Goal: Task Accomplishment & Management: Manage account settings

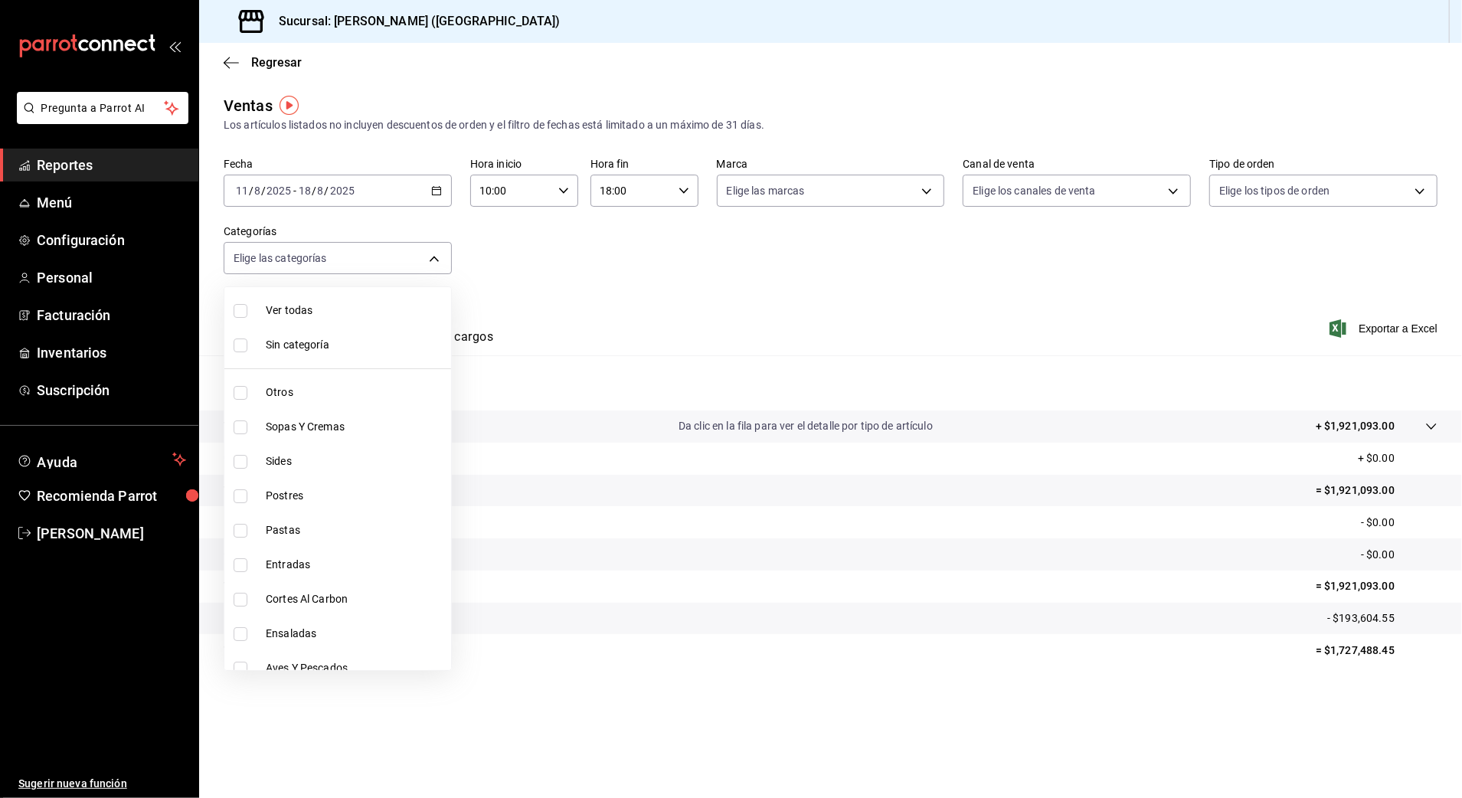
scroll to position [533, 0]
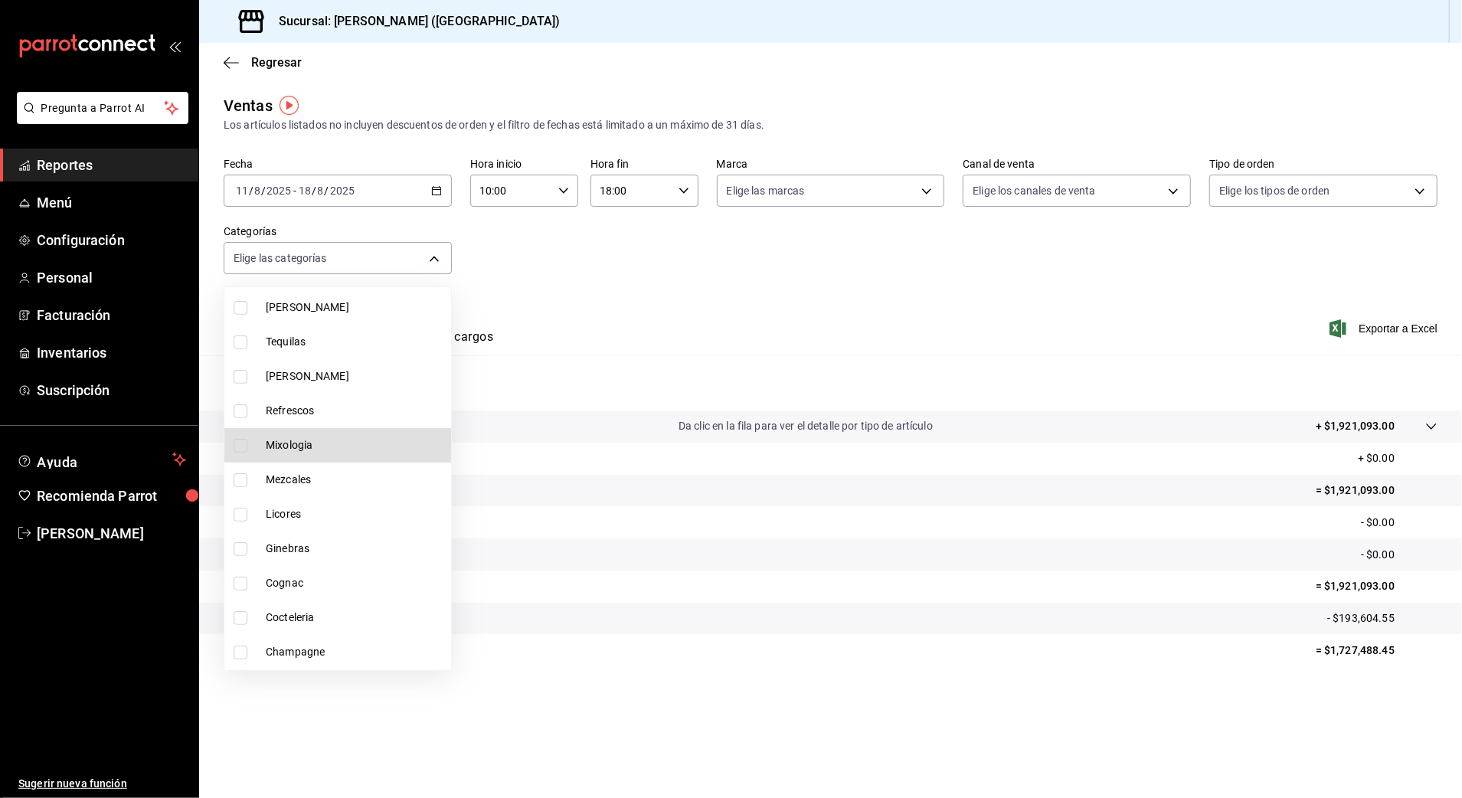
click at [65, 343] on div at bounding box center [731, 399] width 1462 height 798
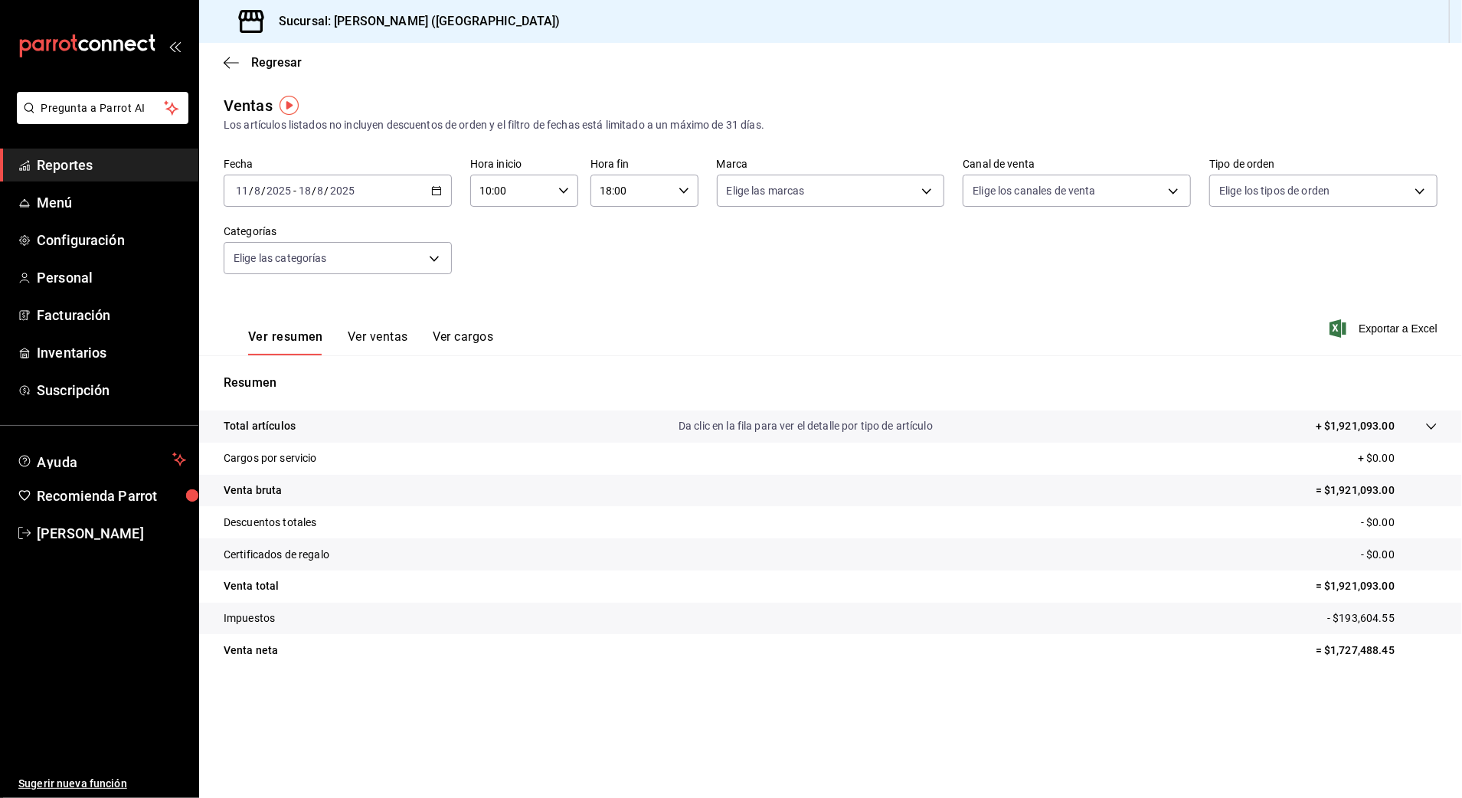
click at [65, 349] on div "Ver todas Sin categoría Otros Sopas Y Cremas Sides Postres Pastas Entradas Cort…" at bounding box center [731, 399] width 1462 height 798
click at [65, 349] on span "Inventarios" at bounding box center [111, 352] width 149 height 21
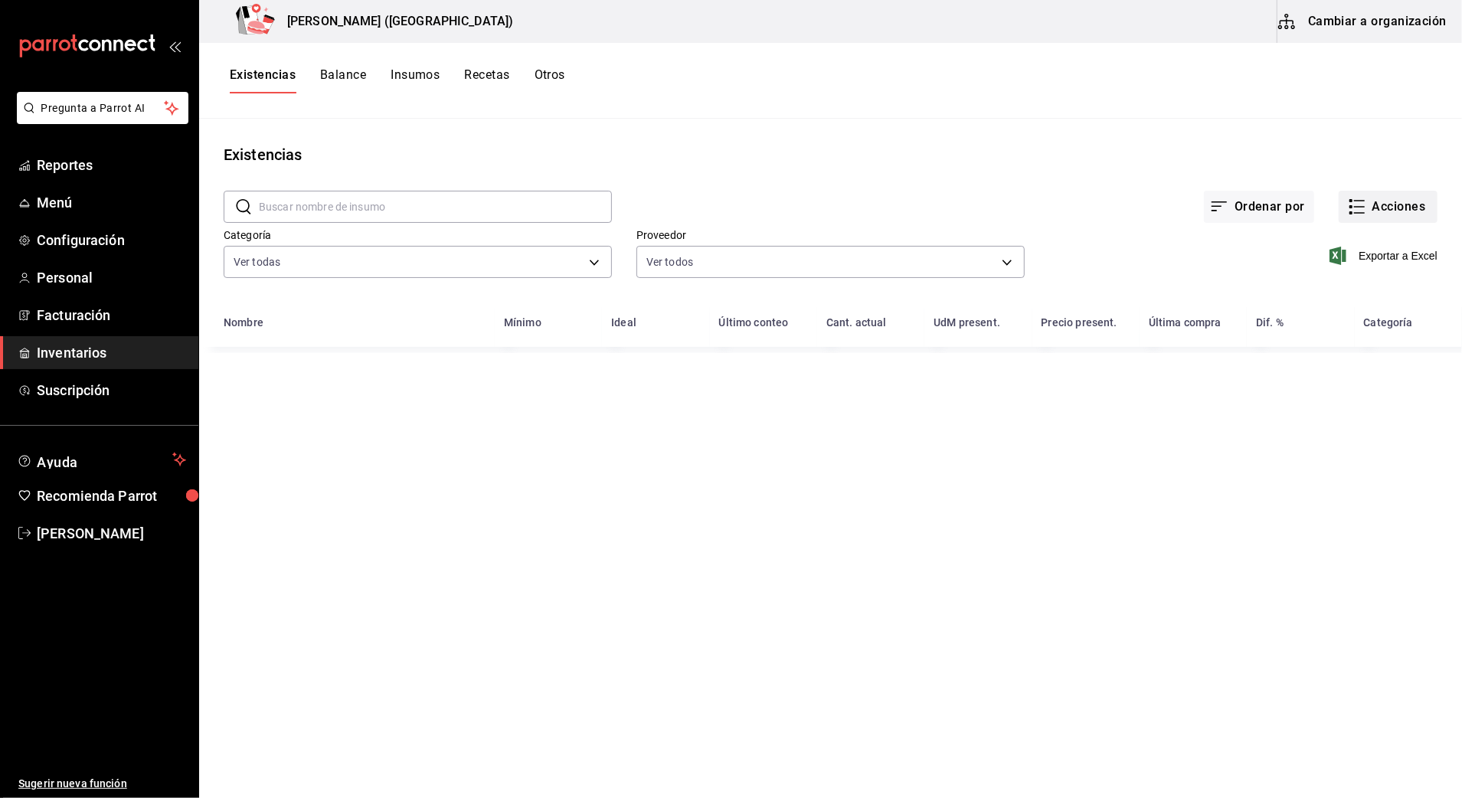
click at [1360, 214] on icon "button" at bounding box center [1357, 207] width 18 height 18
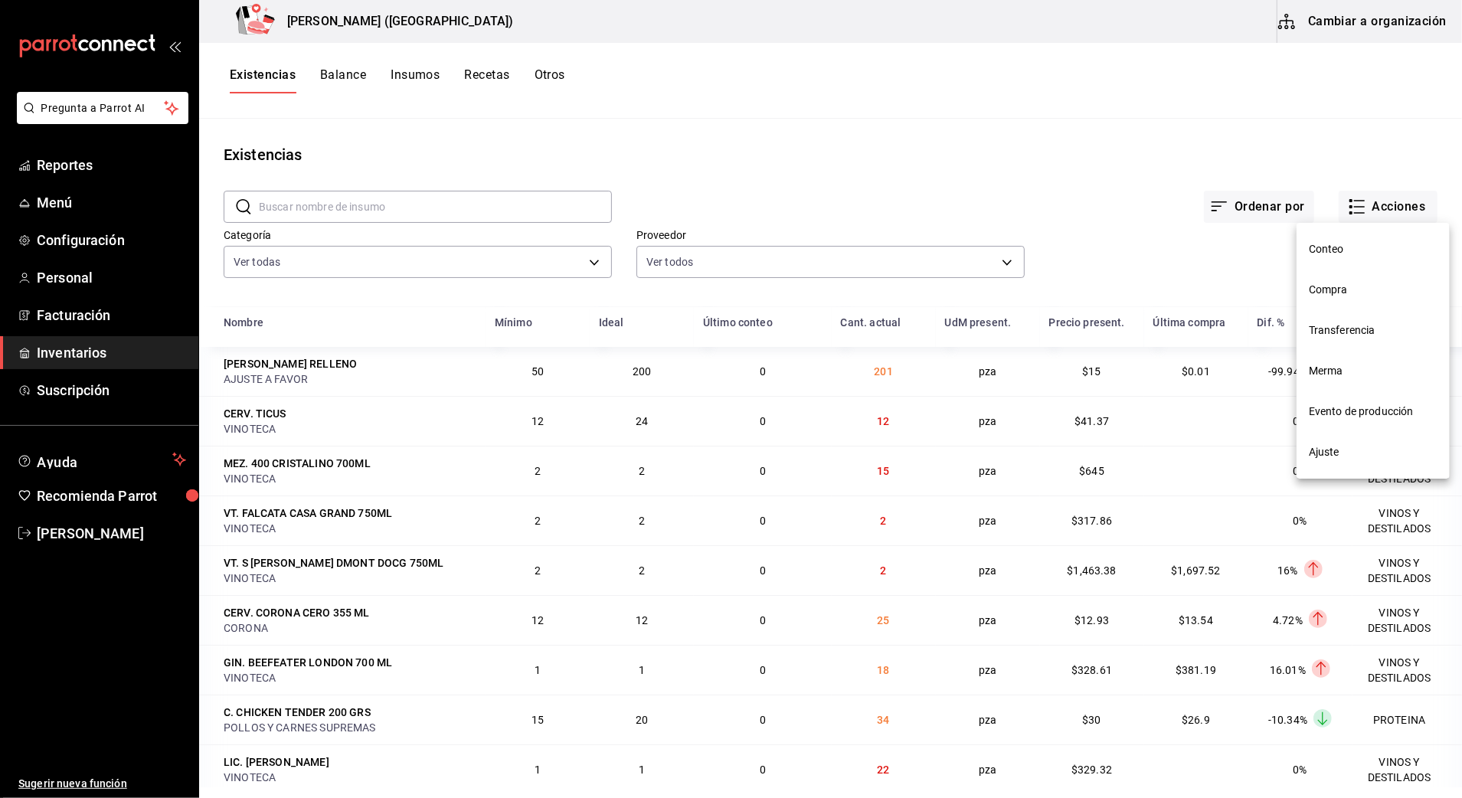
click at [1346, 271] on li "Compra" at bounding box center [1373, 290] width 153 height 41
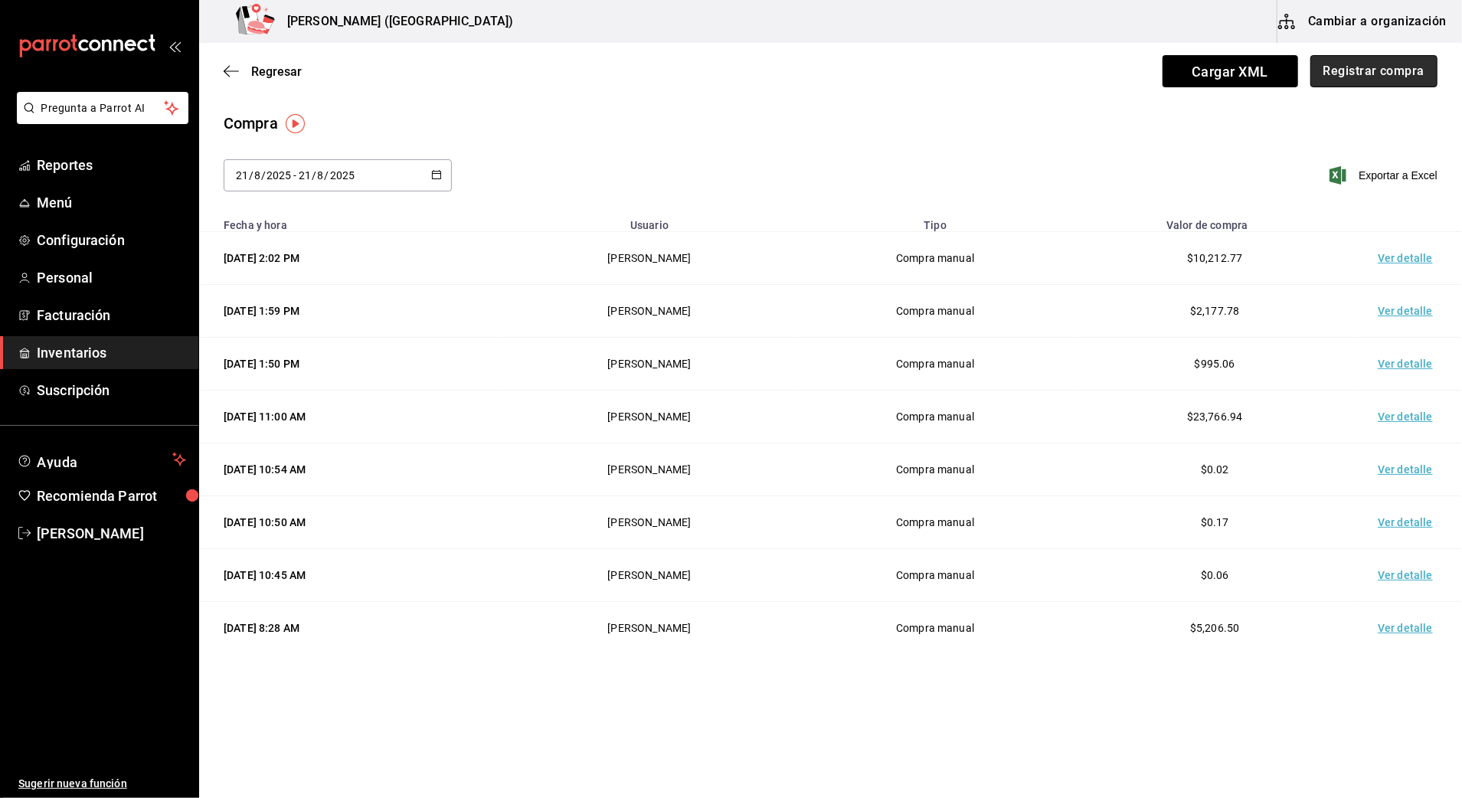
click at [1385, 80] on button "Registrar compra" at bounding box center [1373, 71] width 127 height 32
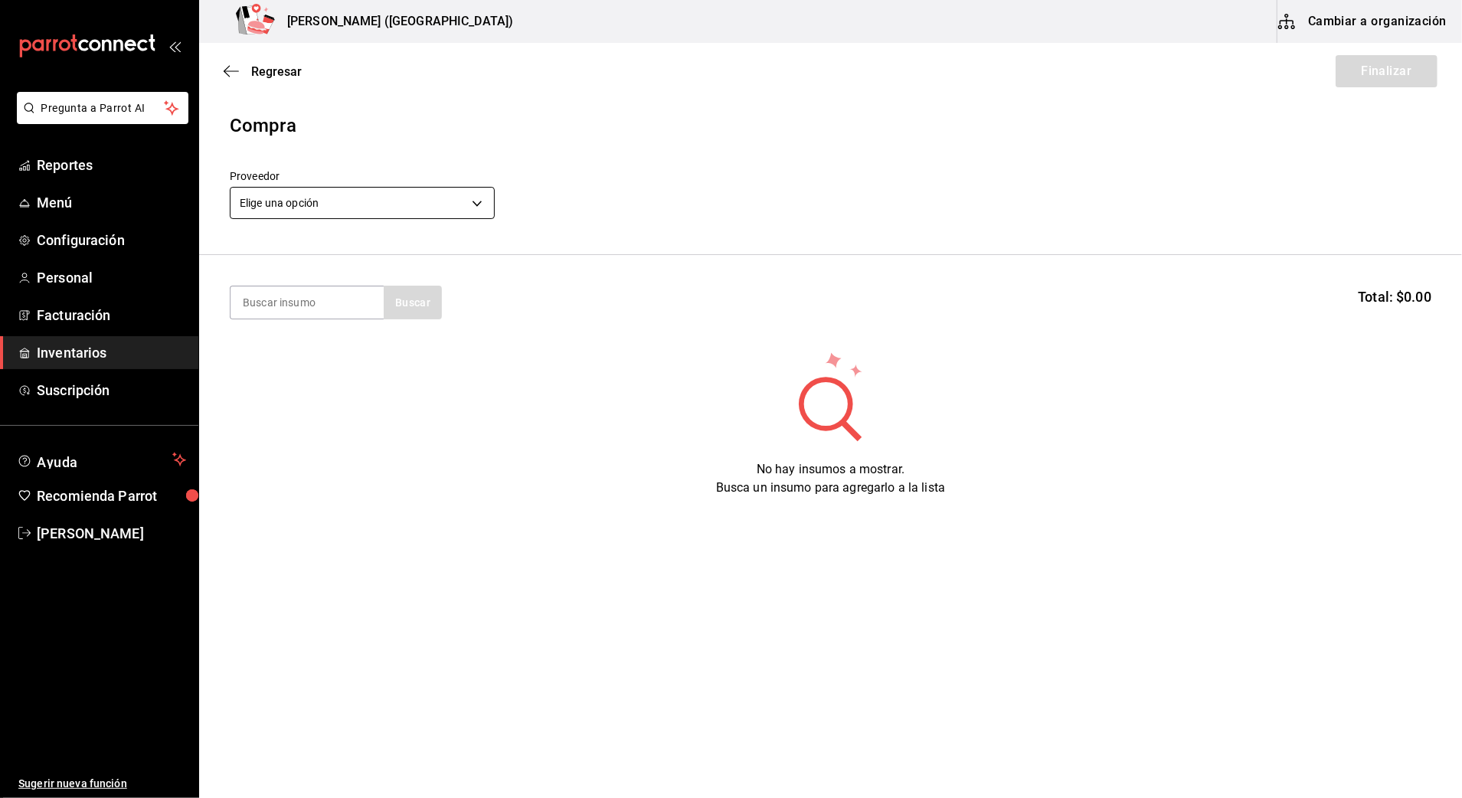
click at [398, 197] on body "Pregunta a Parrot AI Reportes Menú Configuración Personal Facturación Inventari…" at bounding box center [731, 355] width 1462 height 711
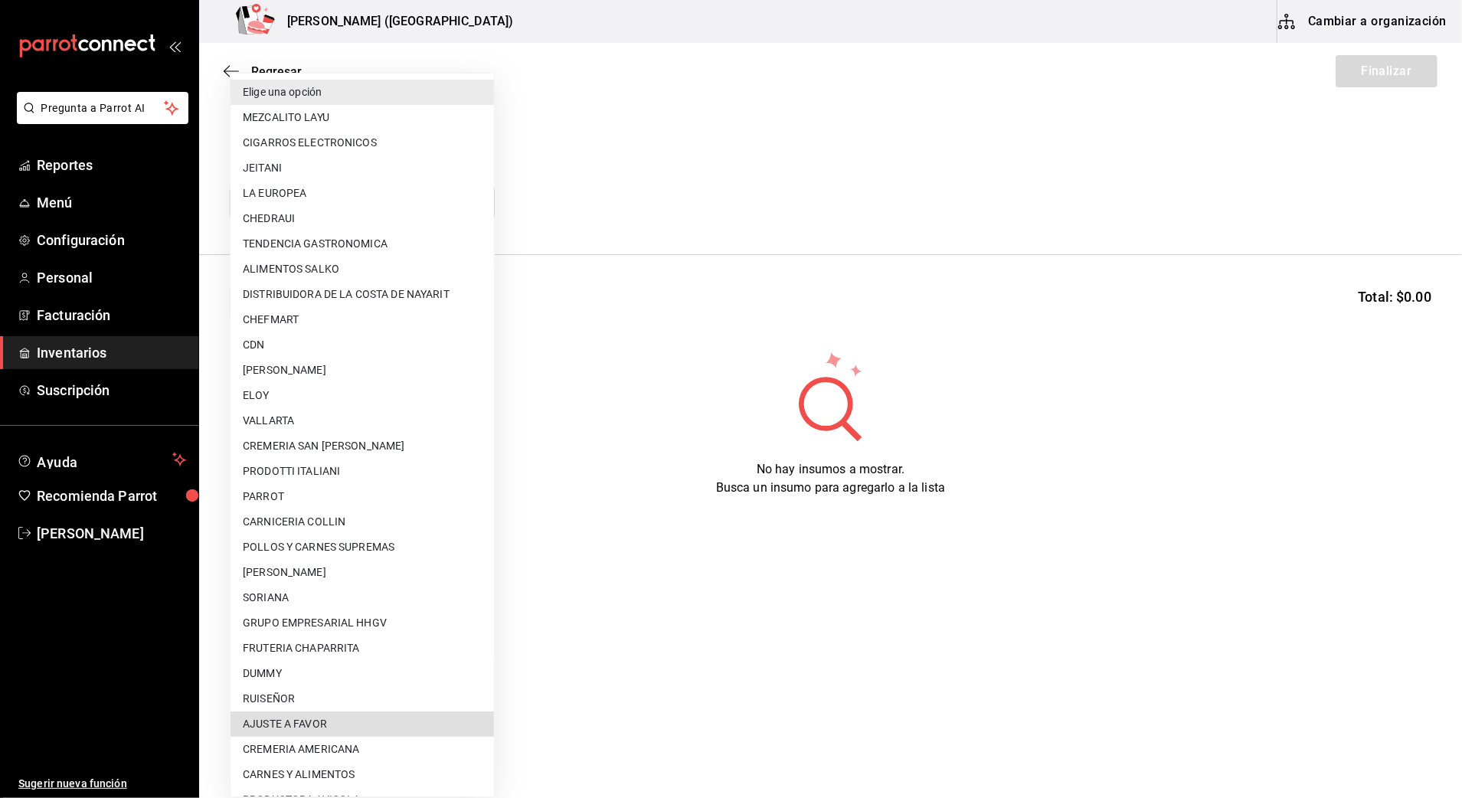
type input "dd0fbccd-e034-4acc-8432-7d1d5e23f321"
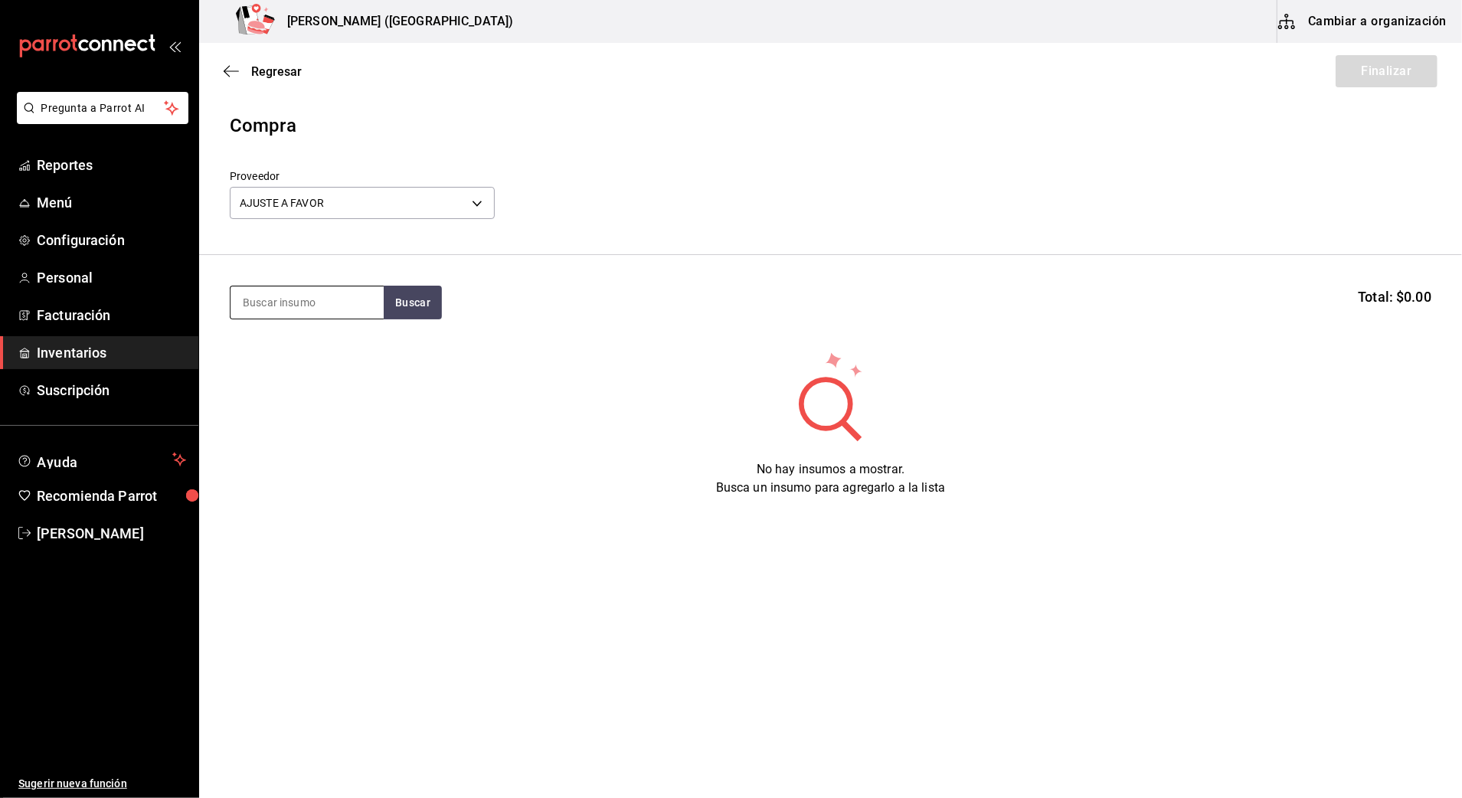
click at [320, 297] on input at bounding box center [307, 302] width 153 height 32
type input "datil"
click at [404, 302] on button "Buscar" at bounding box center [413, 303] width 58 height 34
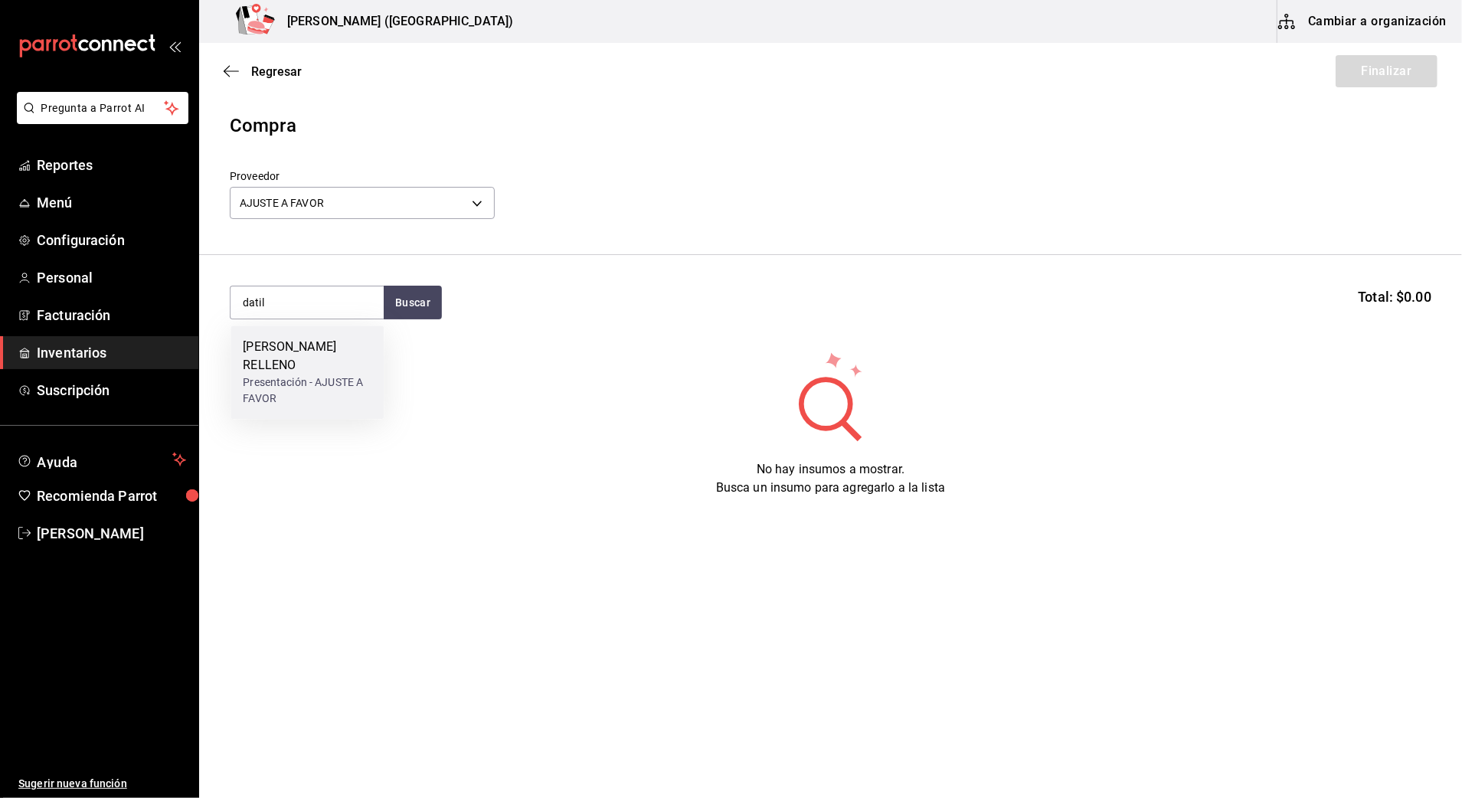
click at [309, 374] on div "Presentación - AJUSTE A FAVOR" at bounding box center [307, 390] width 129 height 32
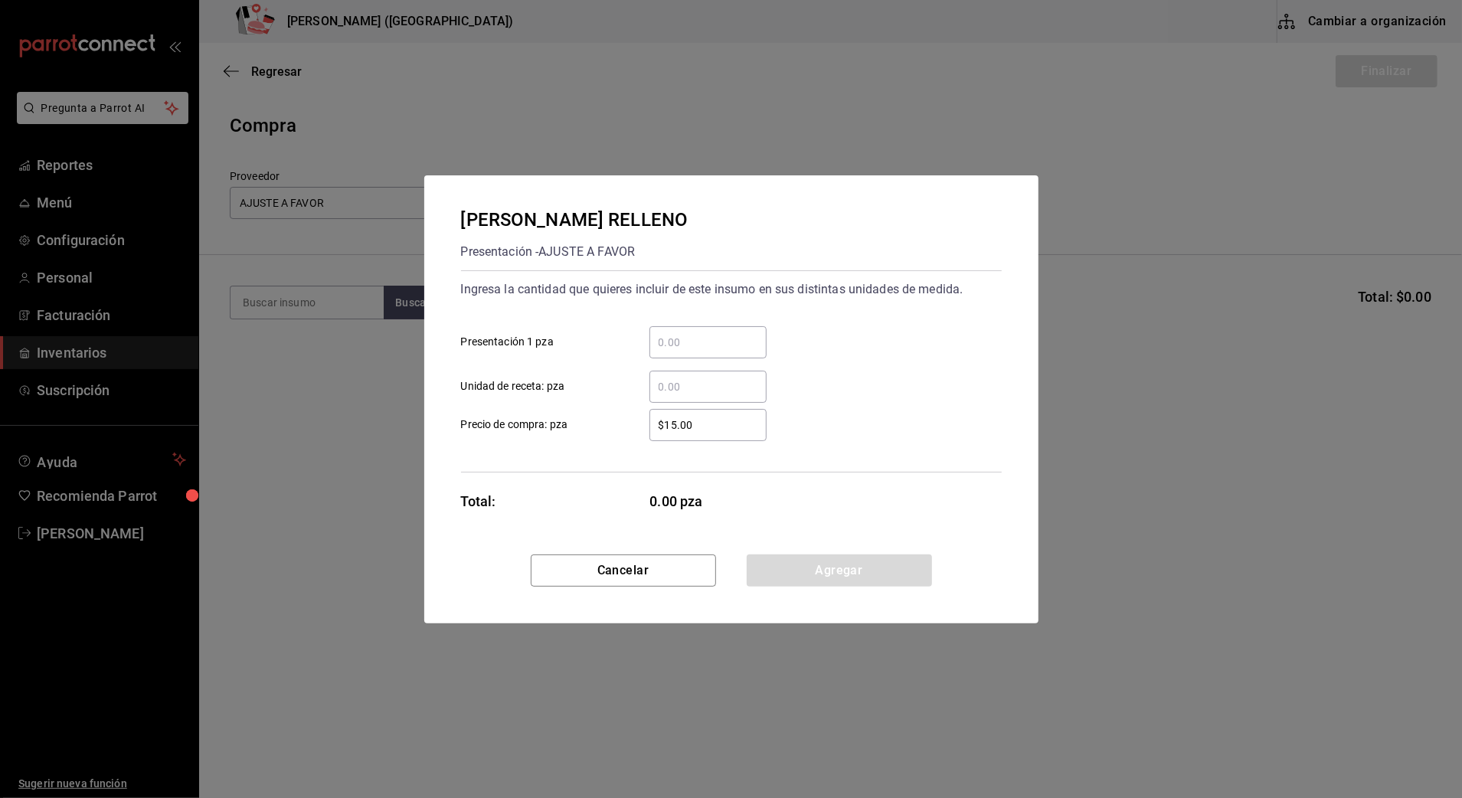
click at [698, 348] on input "​ Presentación 1 pza" at bounding box center [707, 342] width 117 height 18
type input "20"
drag, startPoint x: 718, startPoint y: 424, endPoint x: 522, endPoint y: 433, distance: 196.2
click at [527, 439] on label "$15.00 ​ Precio de compra: pza" at bounding box center [614, 425] width 306 height 32
type input "$0.01"
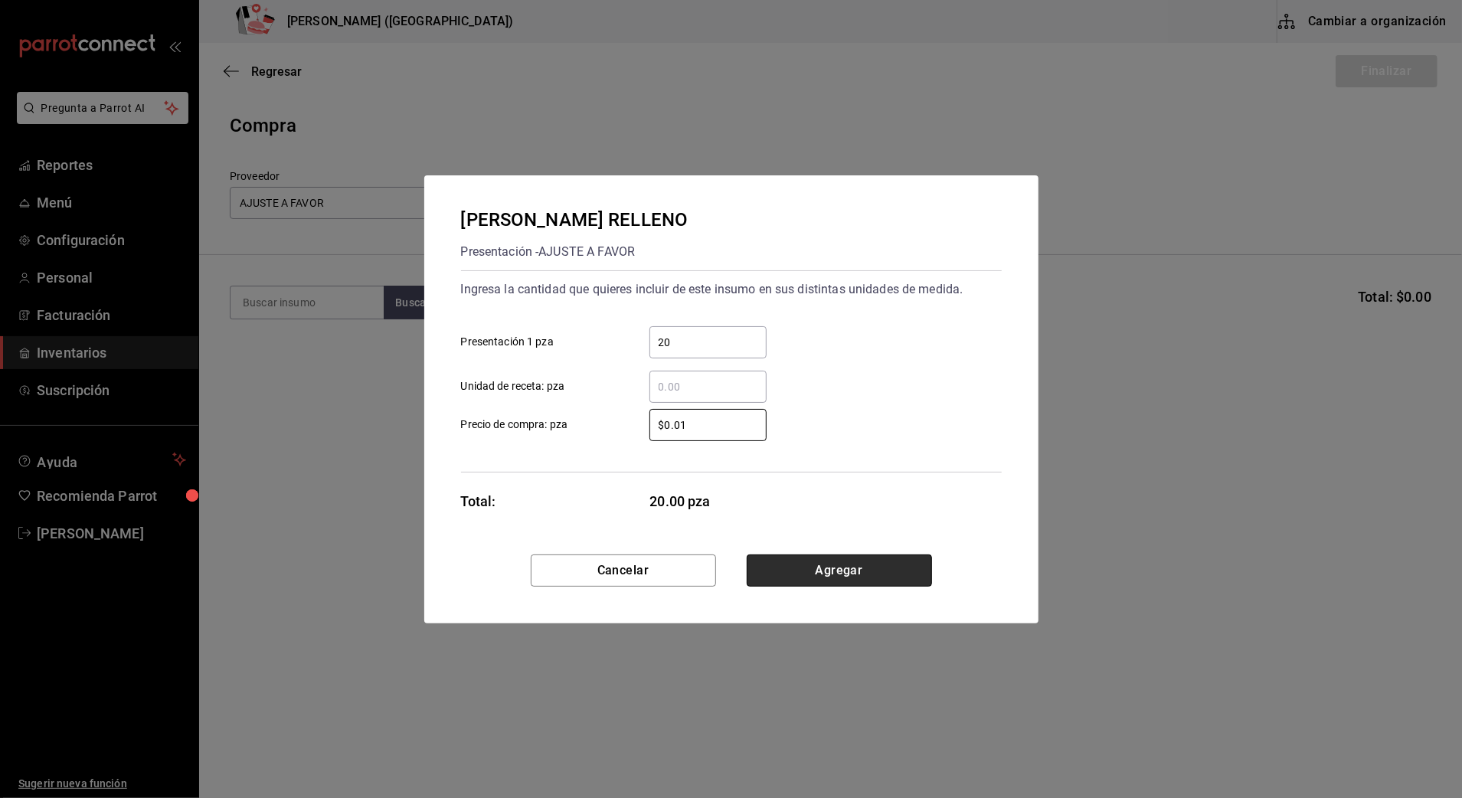
click at [847, 564] on button "Agregar" at bounding box center [839, 570] width 185 height 32
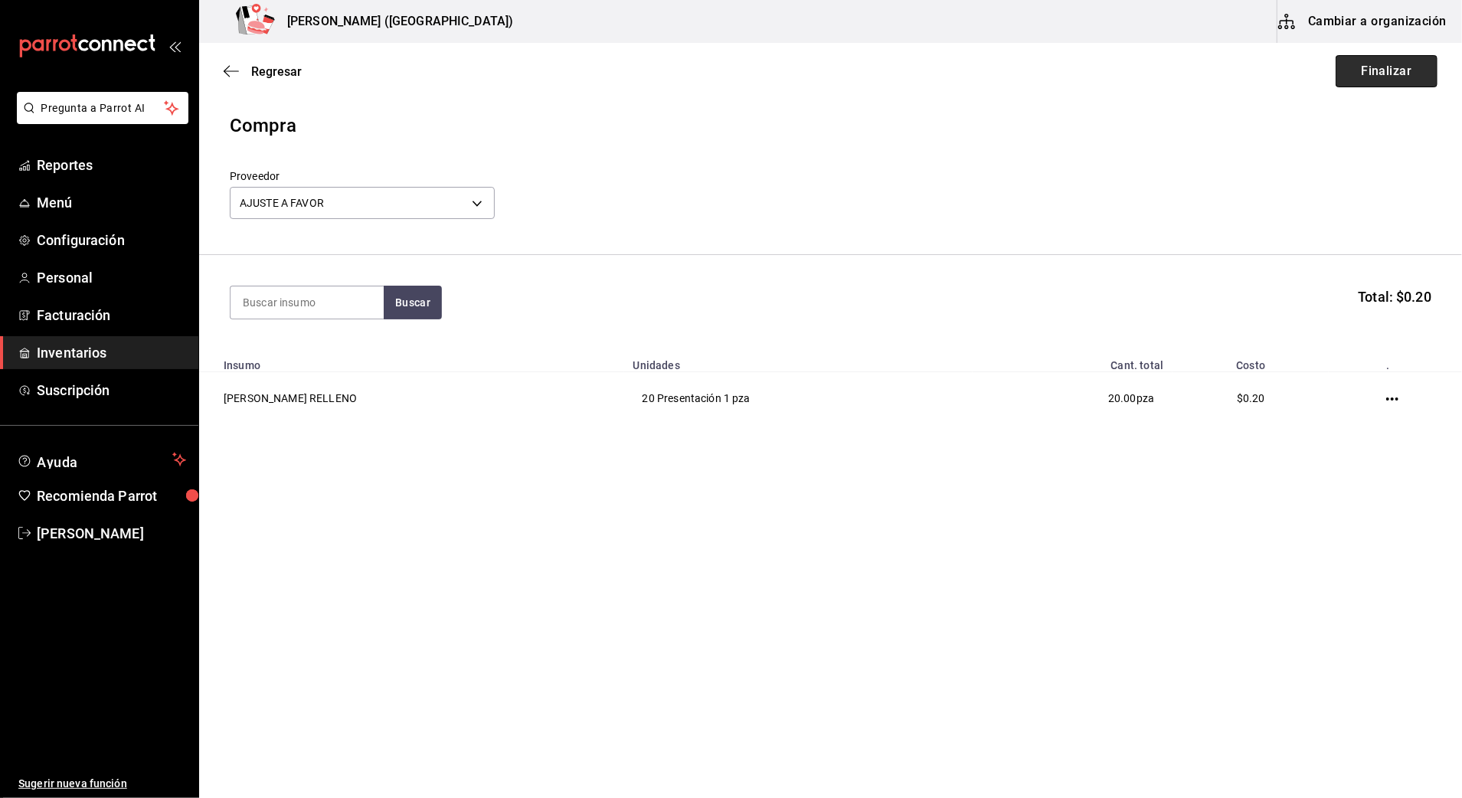
click at [1388, 66] on button "Finalizar" at bounding box center [1387, 71] width 102 height 32
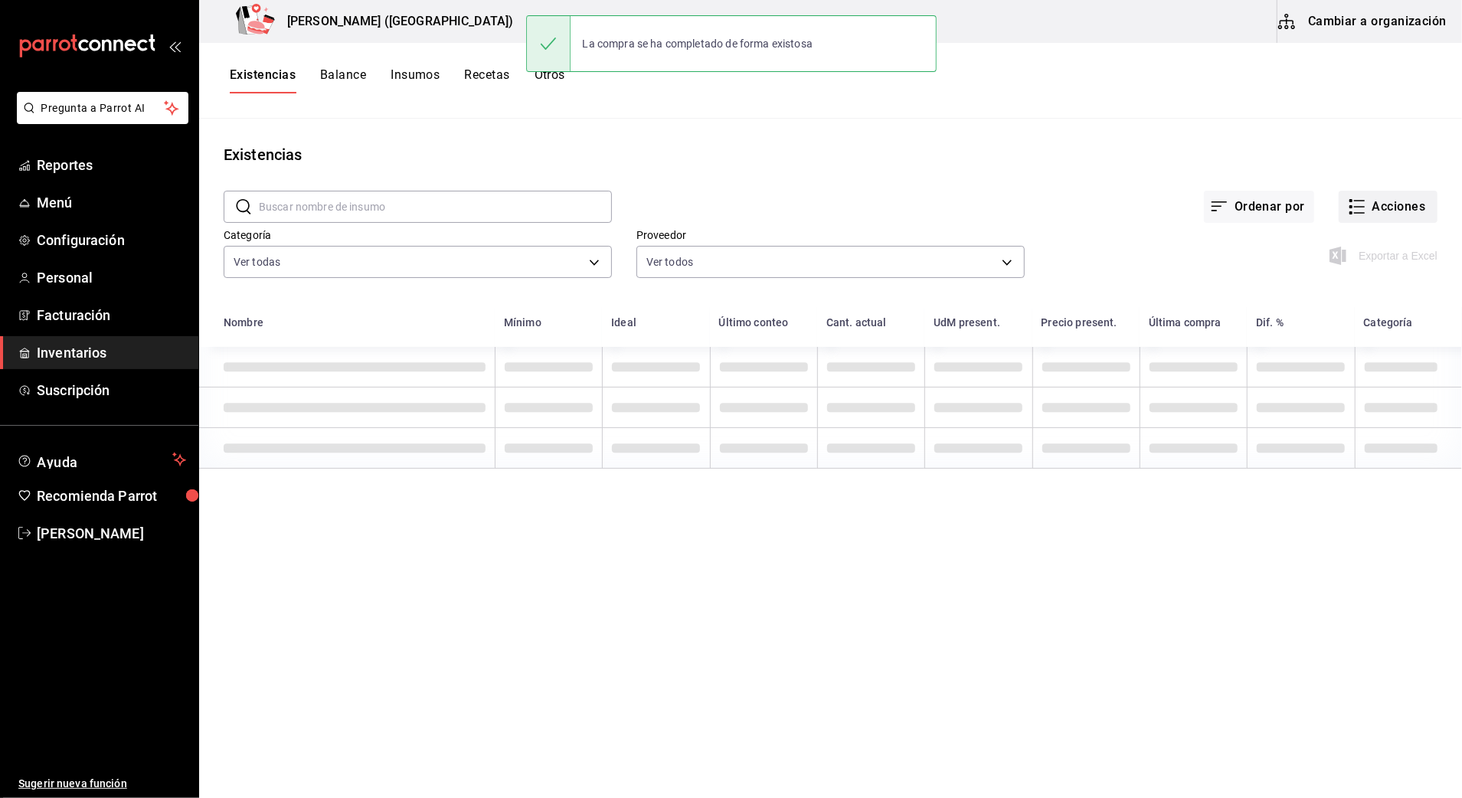
click at [1401, 200] on button "Acciones" at bounding box center [1388, 207] width 99 height 32
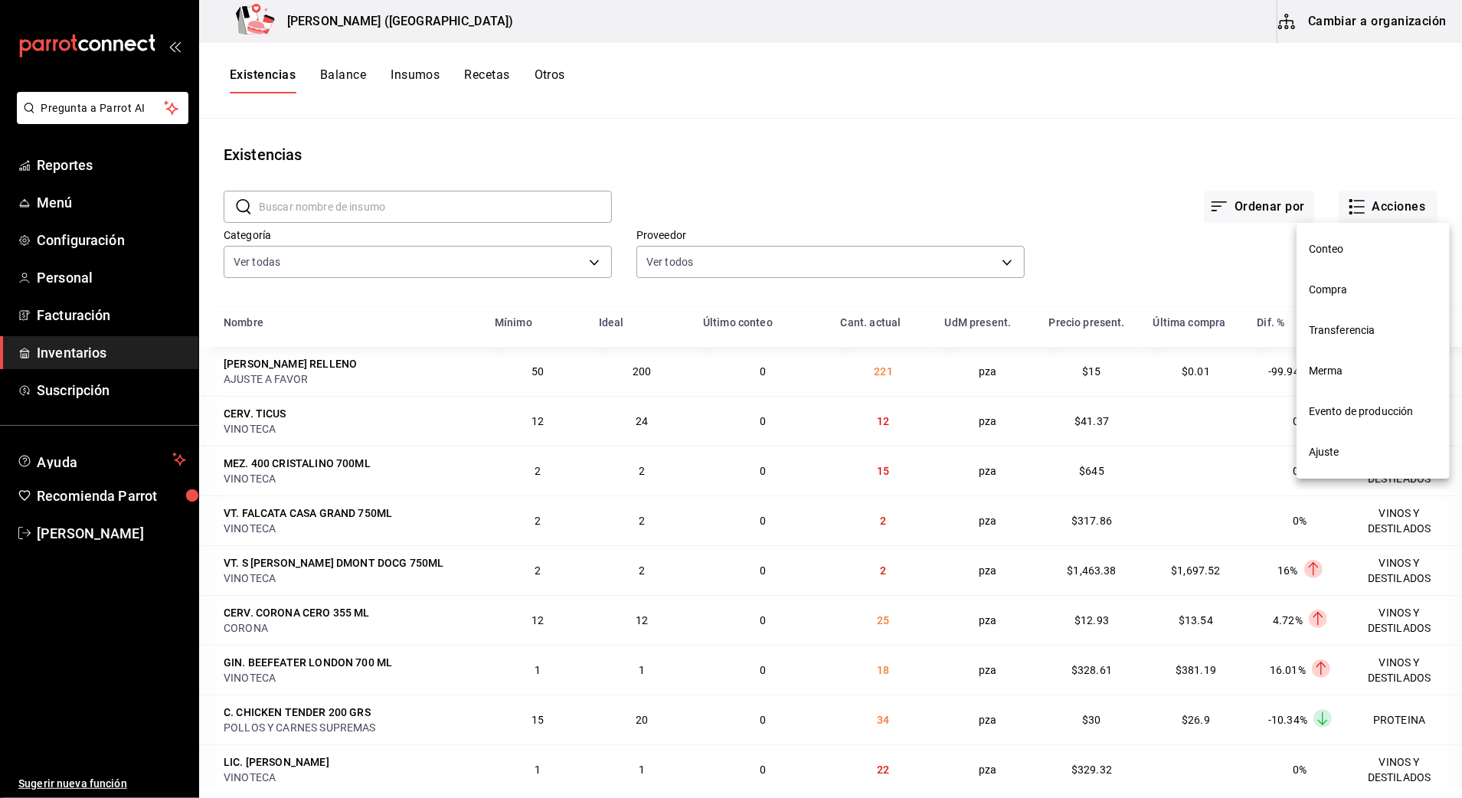
click at [1346, 289] on span "Compra" at bounding box center [1373, 290] width 129 height 16
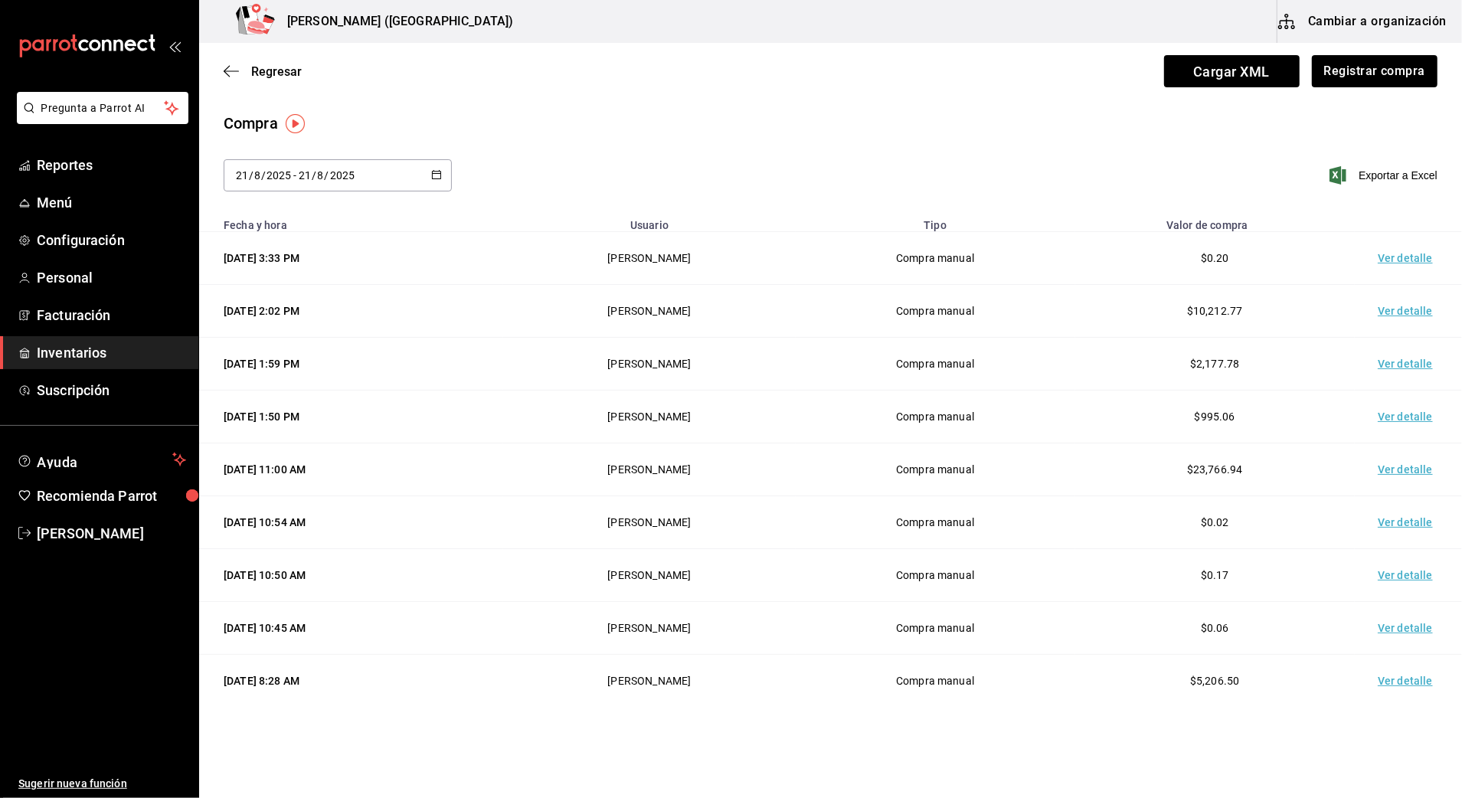
click at [1389, 256] on td "Ver detalle" at bounding box center [1408, 258] width 107 height 53
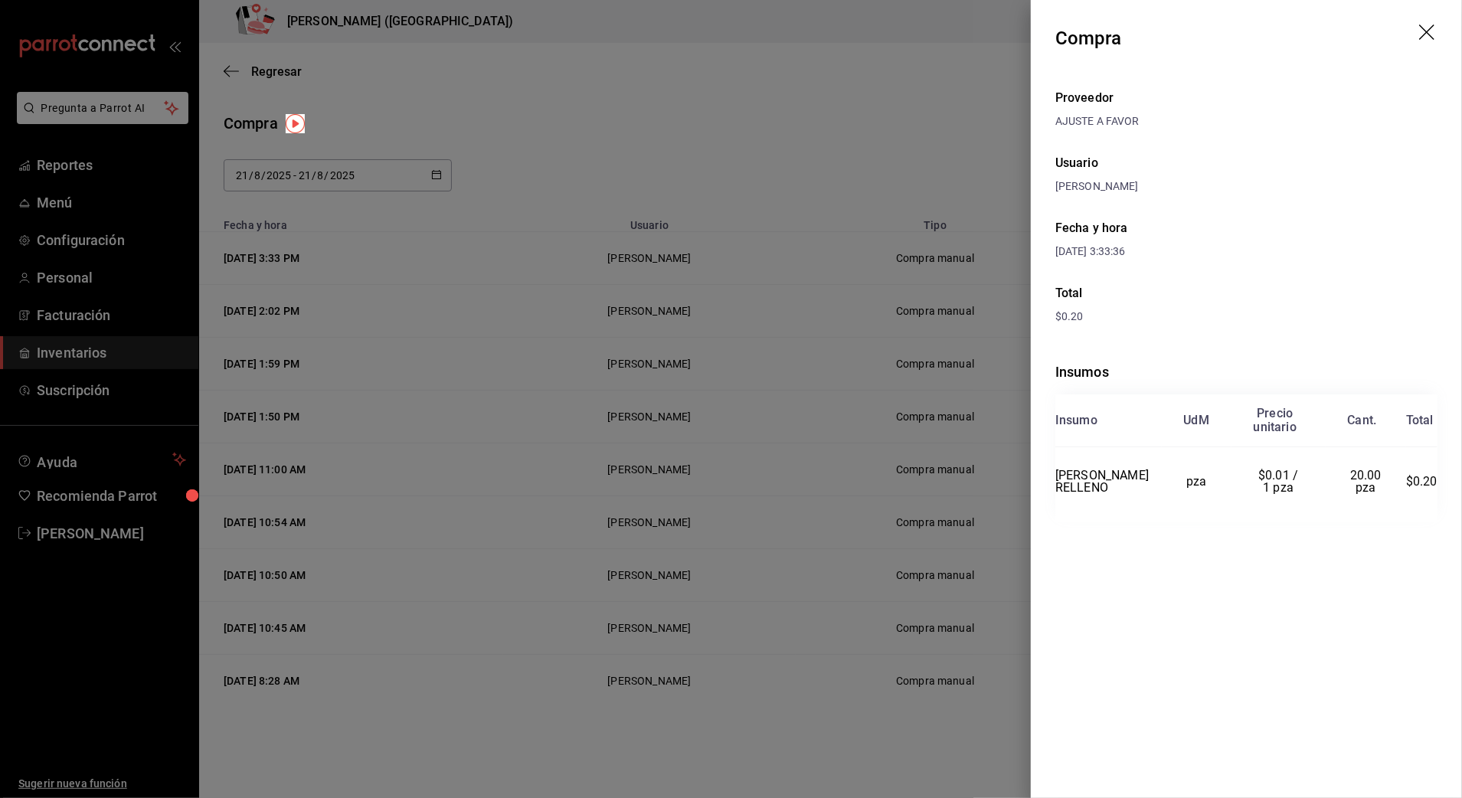
drag, startPoint x: 889, startPoint y: 74, endPoint x: 890, endPoint y: 53, distance: 20.7
click at [885, 75] on div at bounding box center [731, 399] width 1462 height 798
